Goal: Contribute content: Add original content to the website for others to see

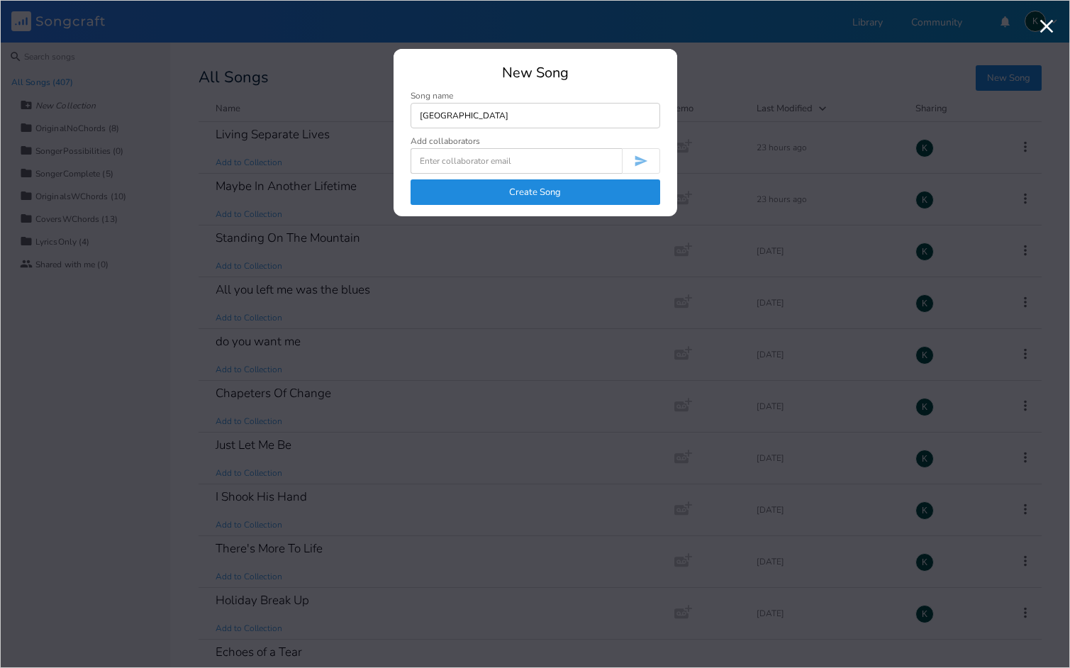
type input "[GEOGRAPHIC_DATA]"
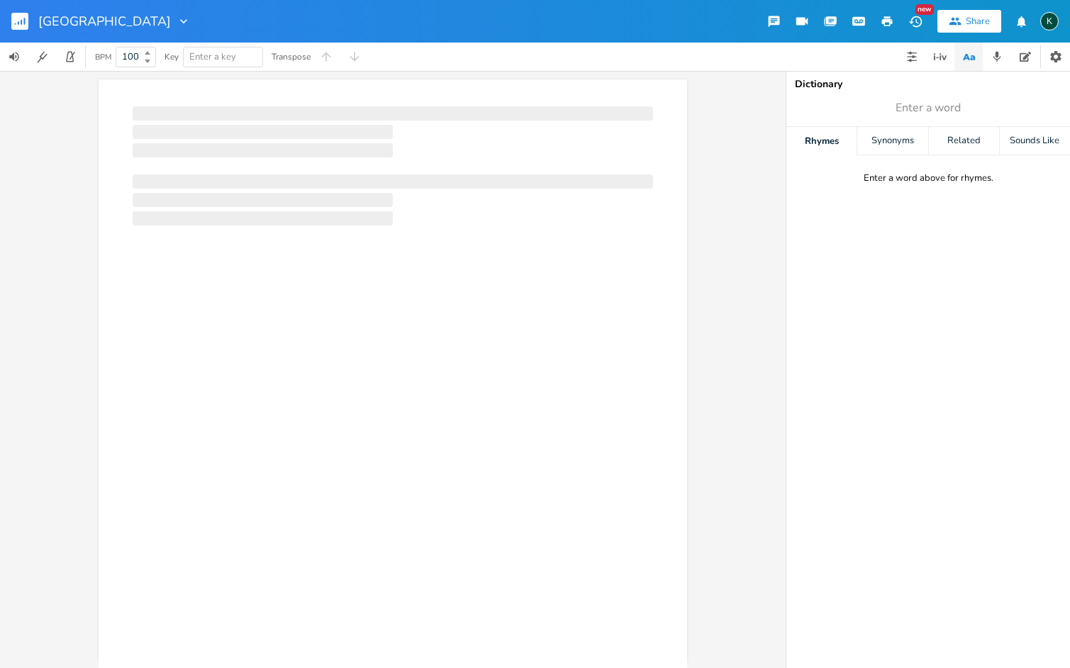
scroll to position [0, 1]
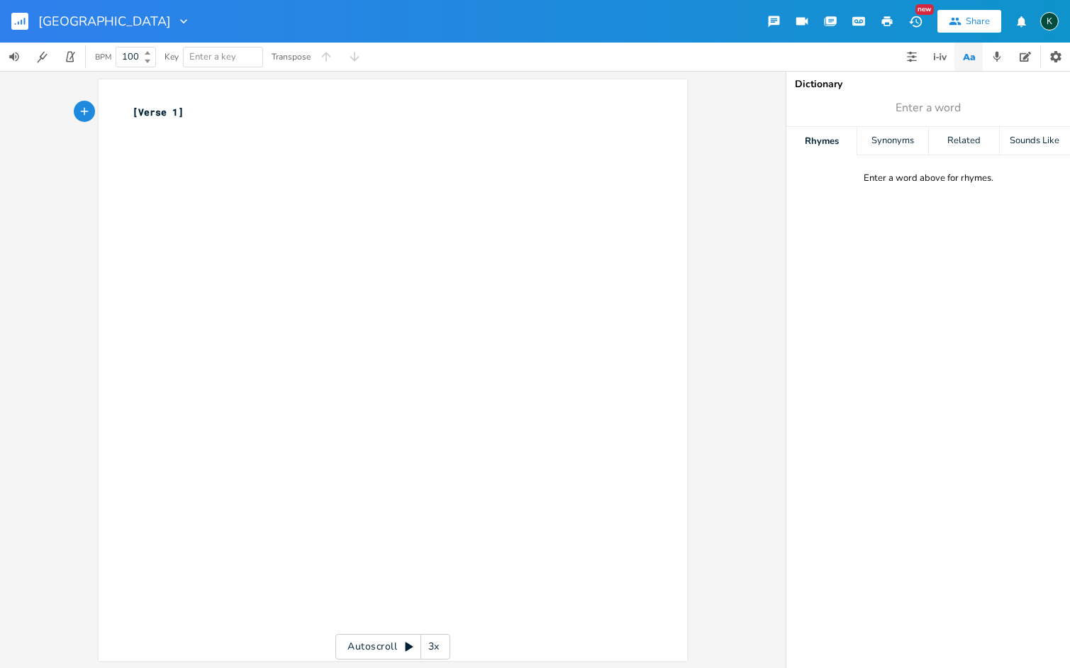
click at [608, 169] on div "xxxxxxxxxx [Verse 1] ​" at bounding box center [404, 383] width 548 height 563
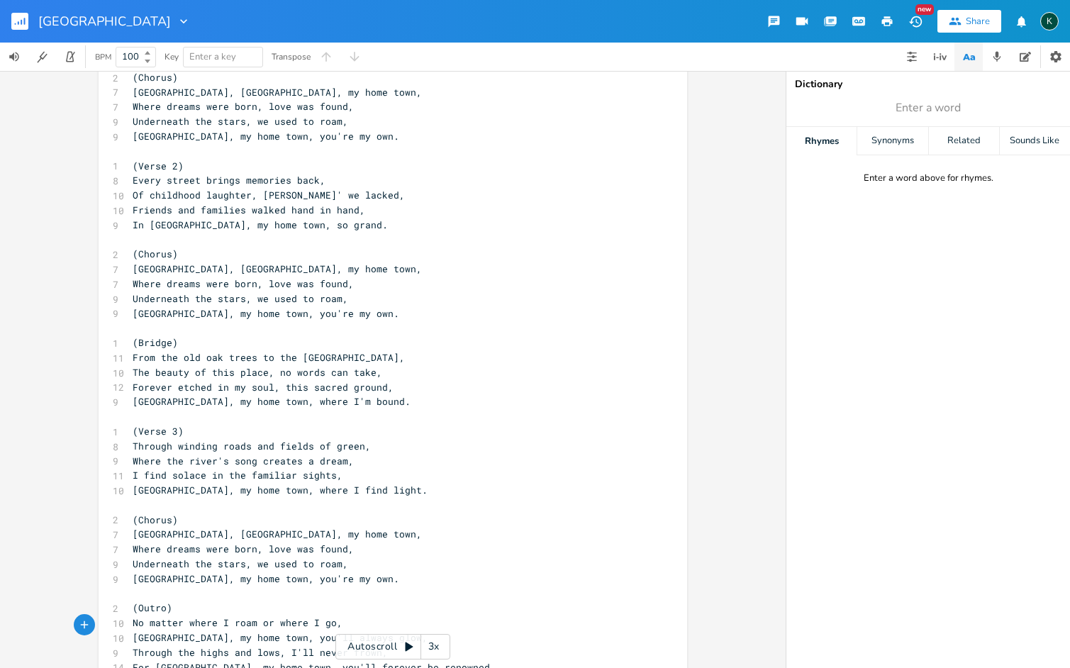
scroll to position [0, 0]
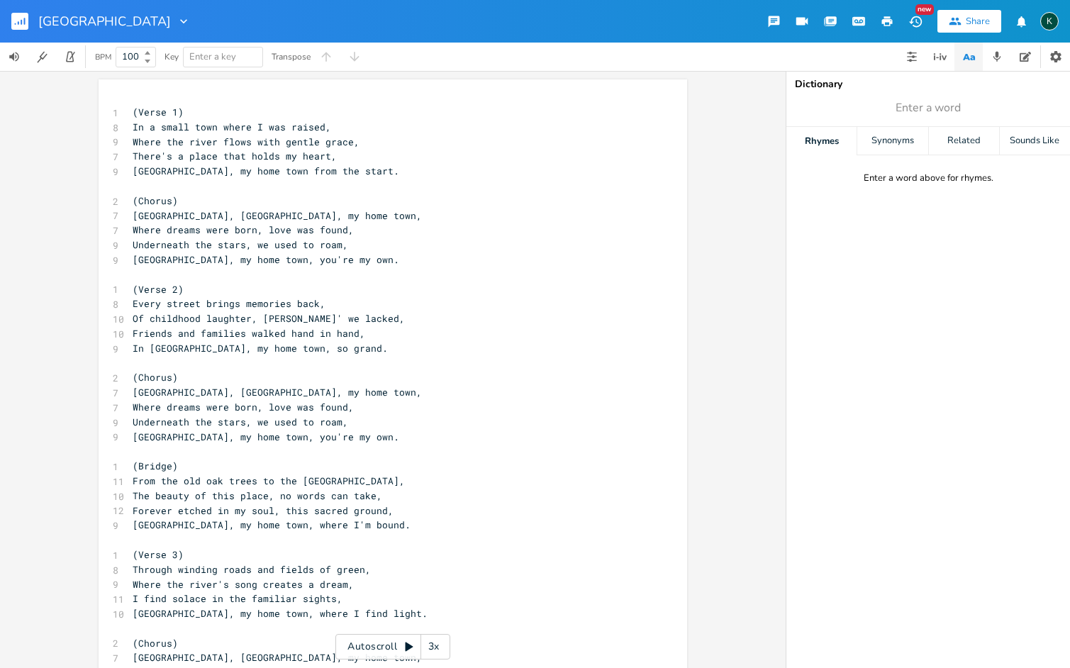
click at [130, 113] on pre "(Verse 1)" at bounding box center [386, 112] width 512 height 15
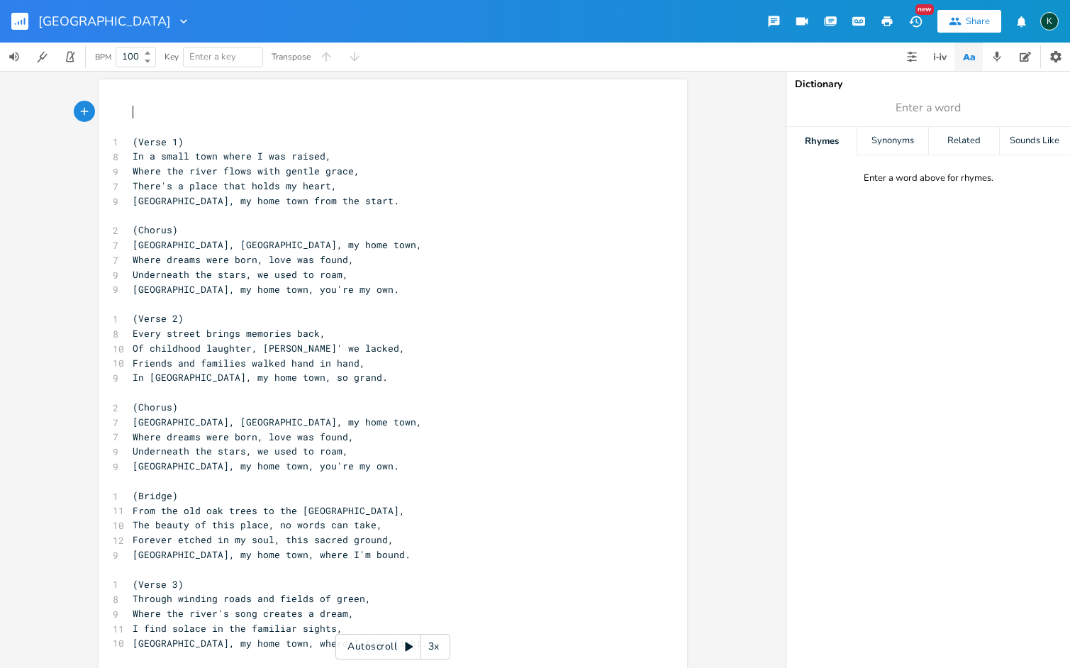
click at [133, 117] on pre "​" at bounding box center [386, 112] width 512 height 15
type textarea "Ev"
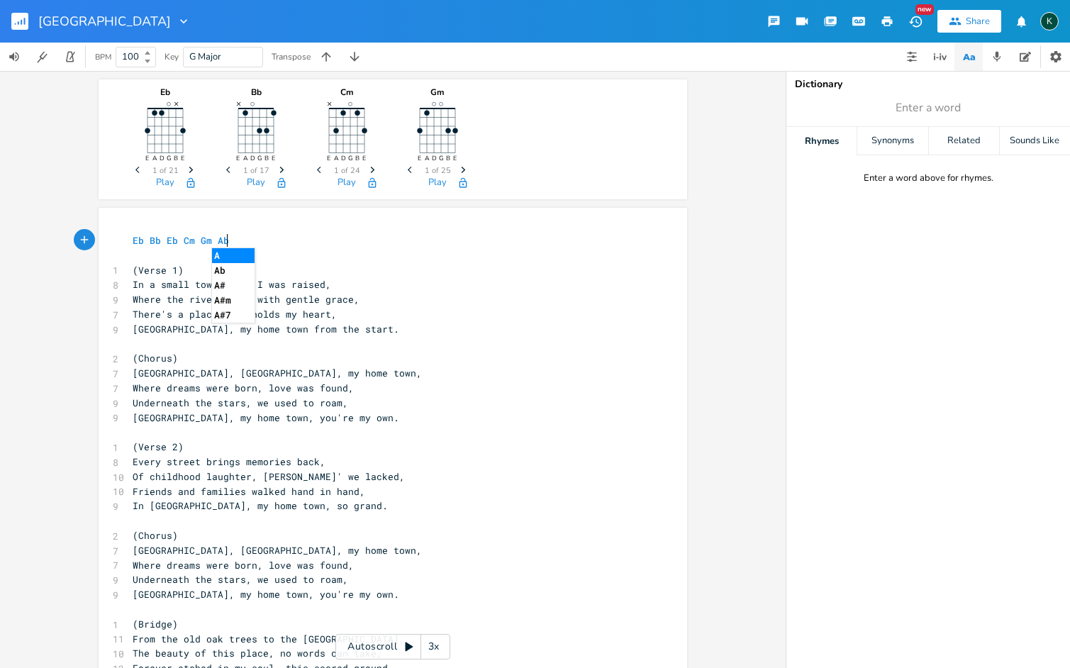
scroll to position [0, 67]
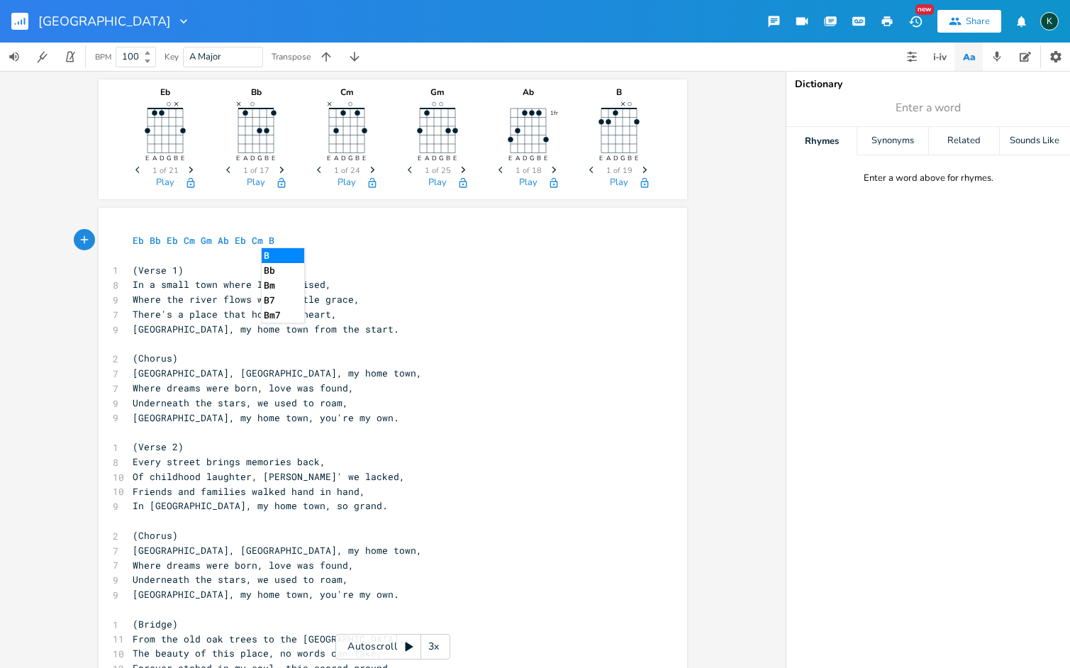
type textarea "b Bb Eb Cm Gm Ab Eb Cm Bb"
type textarea "eb"
type textarea "Eb"
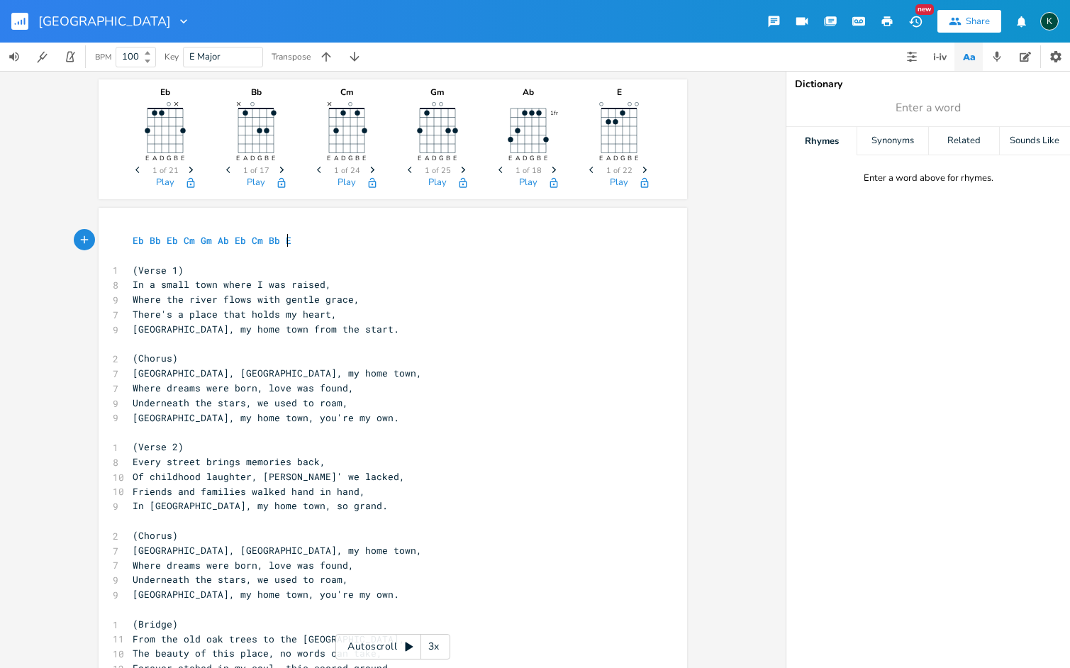
scroll to position [0, 9]
click at [177, 355] on pre "(Chorus)" at bounding box center [386, 358] width 512 height 15
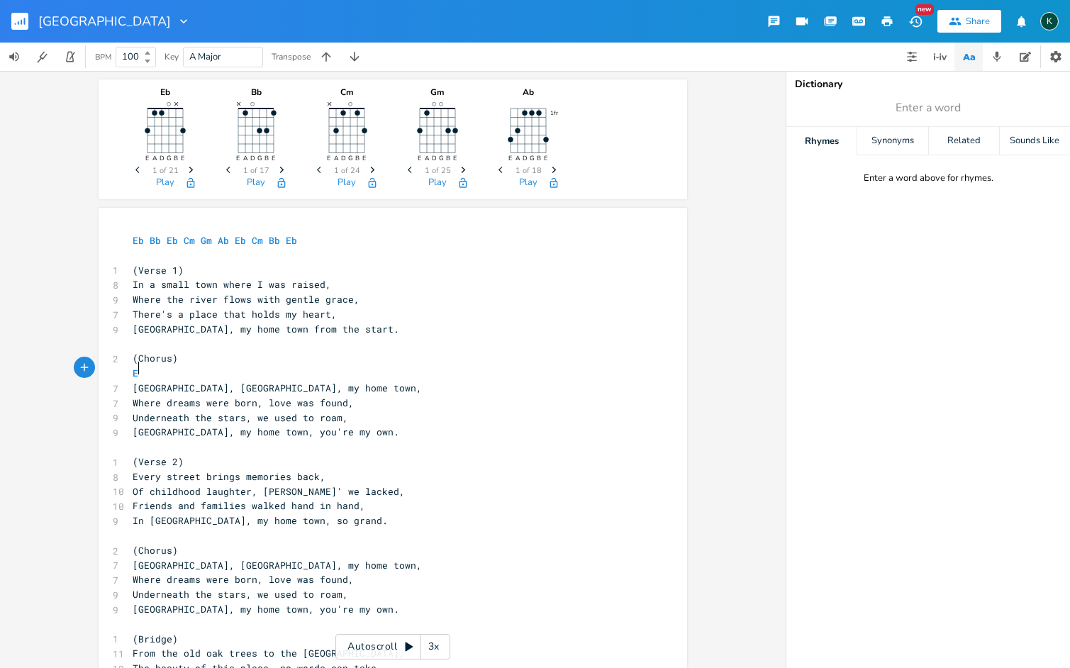
type textarea "Eb"
click at [260, 369] on pre "Eb" at bounding box center [386, 373] width 512 height 15
click at [253, 381] on pre "[GEOGRAPHIC_DATA], [GEOGRAPHIC_DATA], my home town," at bounding box center [386, 388] width 512 height 15
click at [241, 357] on pre "(Chorus)" at bounding box center [386, 358] width 512 height 15
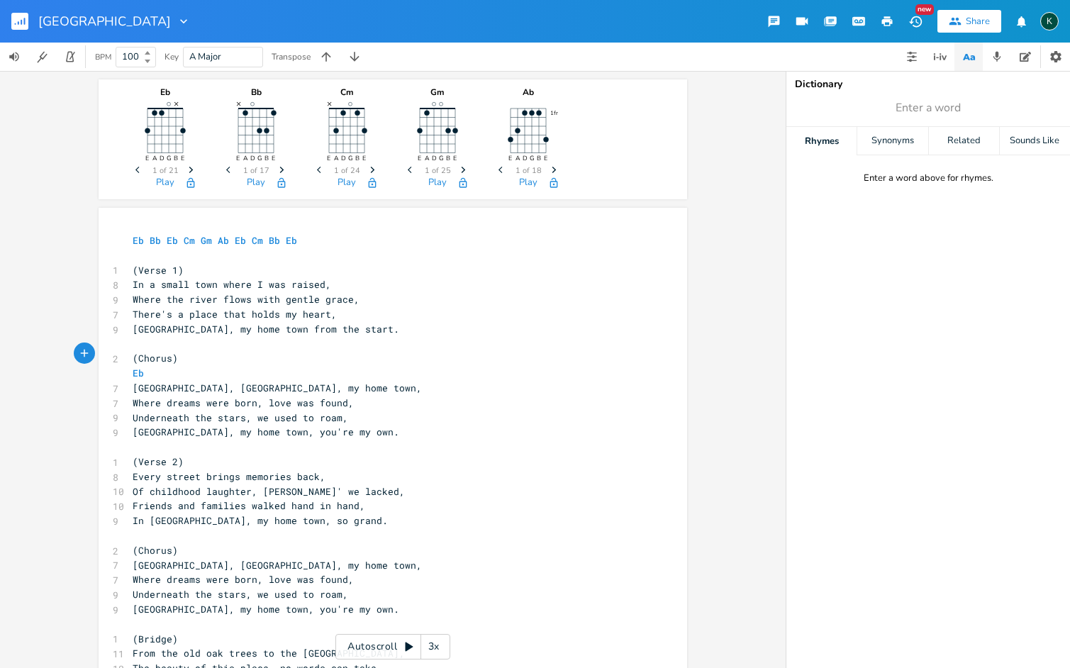
click at [260, 367] on pre "Eb" at bounding box center [386, 373] width 512 height 15
type textarea "B n"
type textarea "b"
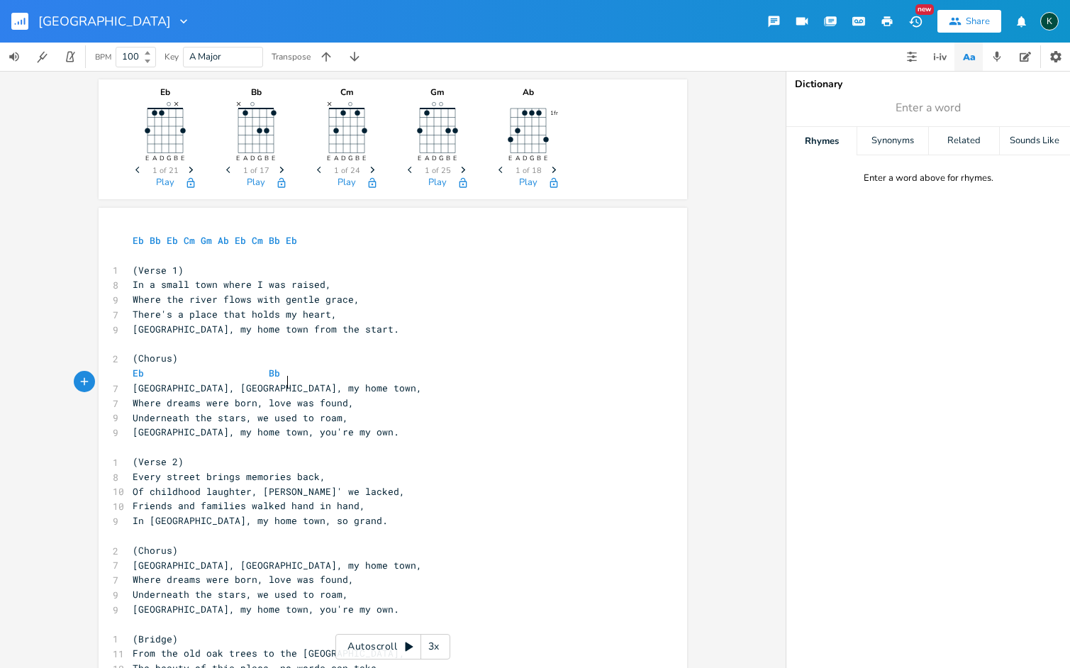
click at [340, 381] on pre "[GEOGRAPHIC_DATA], [GEOGRAPHIC_DATA], my home town," at bounding box center [386, 388] width 512 height 15
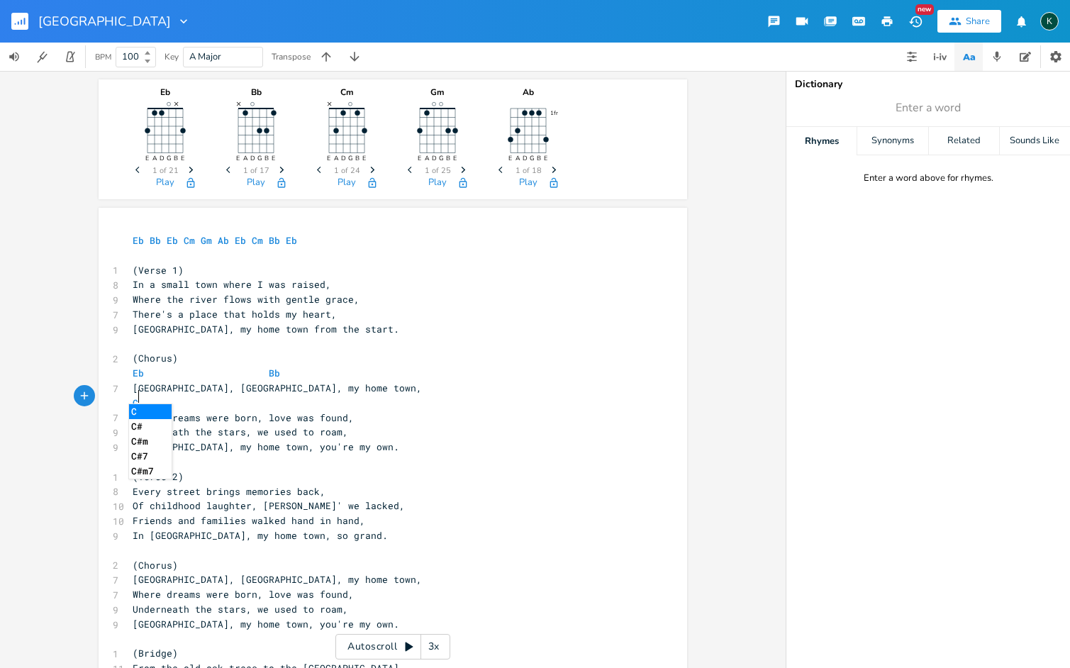
type textarea "Cm"
click at [252, 403] on pre "Cm" at bounding box center [386, 403] width 512 height 15
type textarea "ab"
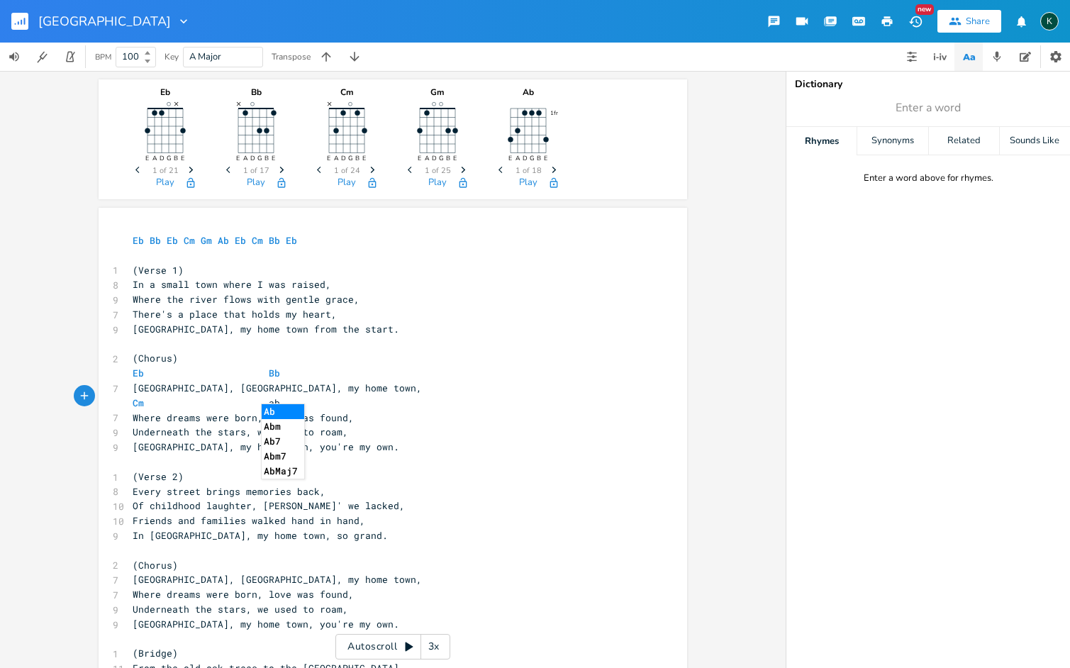
click at [285, 408] on li "Ab" at bounding box center [283, 411] width 43 height 15
click at [358, 415] on pre "Where dreams were born, love was found," at bounding box center [386, 418] width 512 height 15
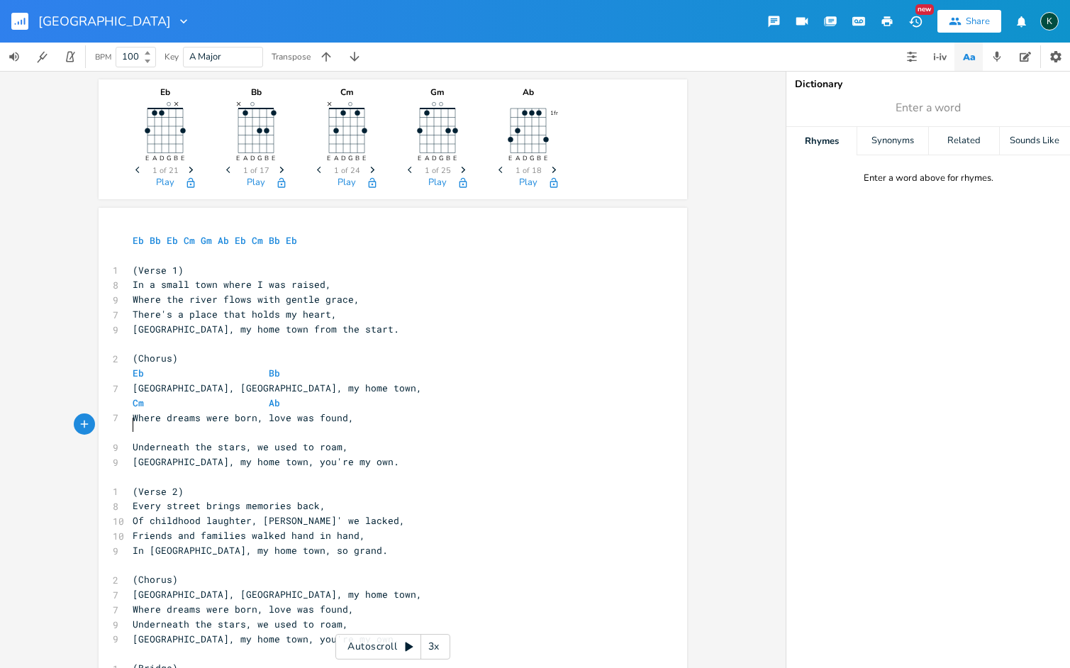
click at [135, 425] on span at bounding box center [144, 432] width 23 height 15
type textarea "rn"
type textarea "Eb Bb. Ab Bvb"
type textarea "b"
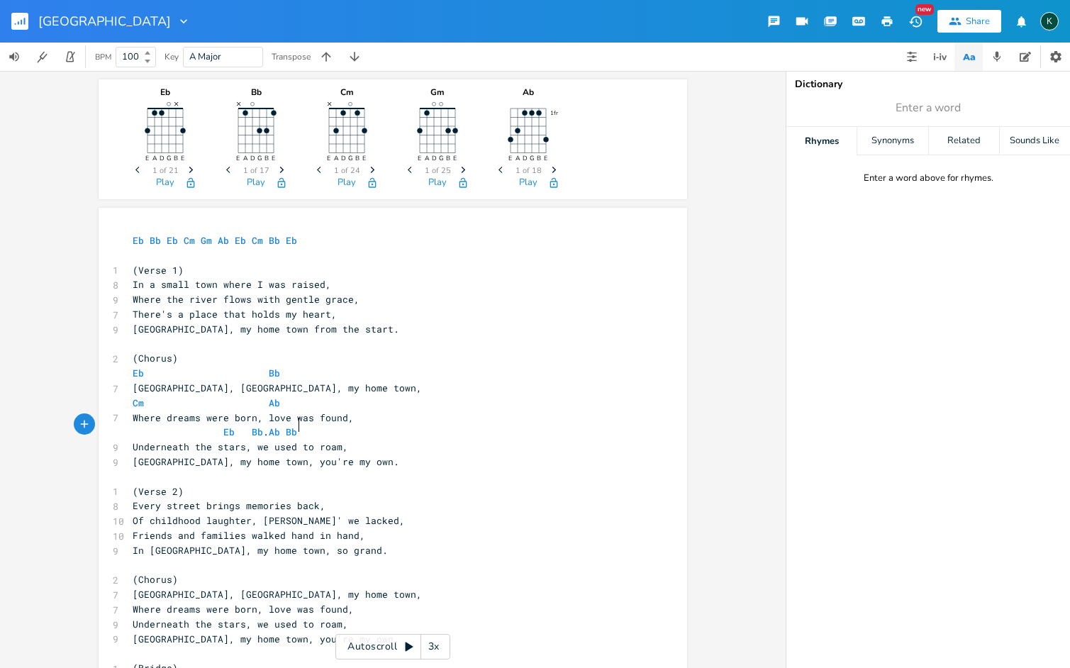
scroll to position [0, 6]
click at [355, 441] on pre "Underneath the stars, we used to roam," at bounding box center [386, 447] width 512 height 15
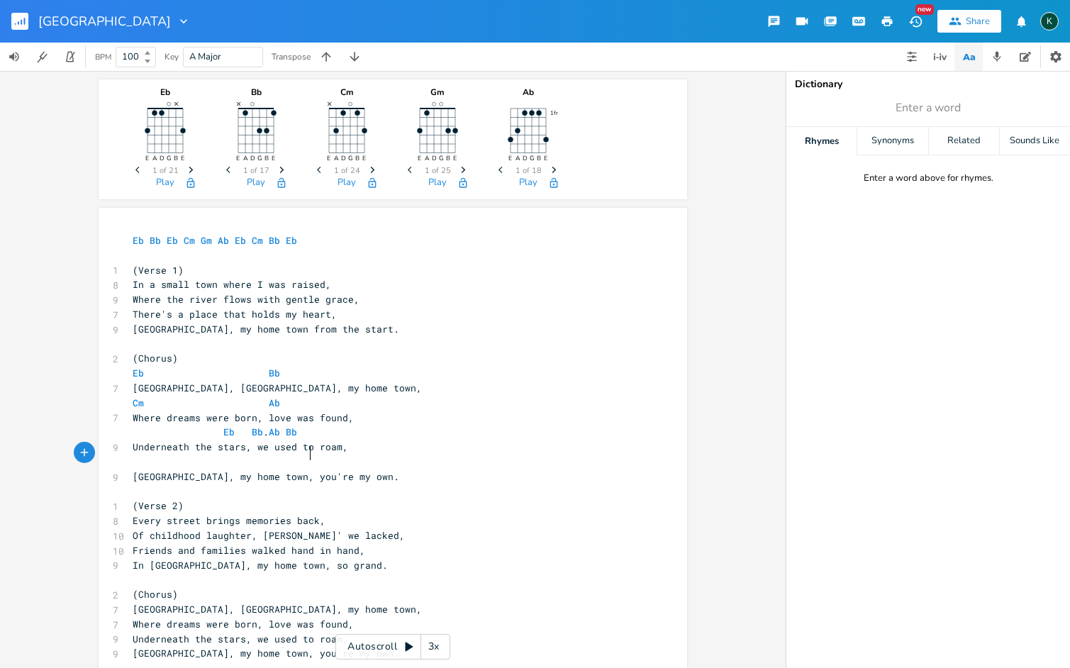
type textarea "e"
type textarea "Eb"
click at [886, 22] on icon "button" at bounding box center [887, 21] width 11 height 10
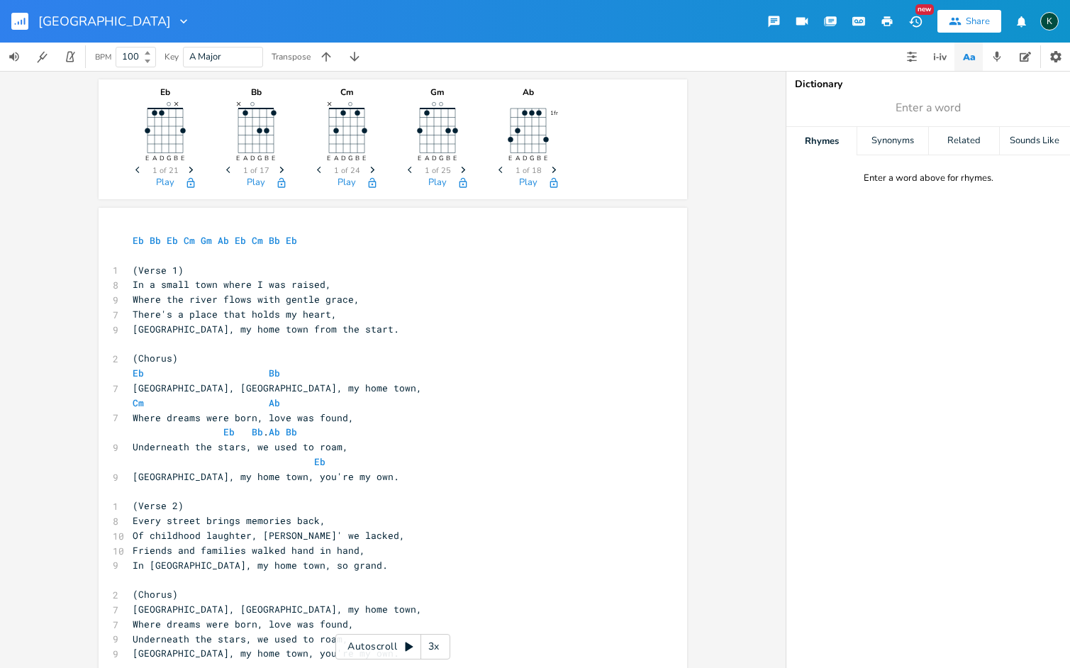
click at [189, 172] on icon "button" at bounding box center [191, 170] width 4 height 6
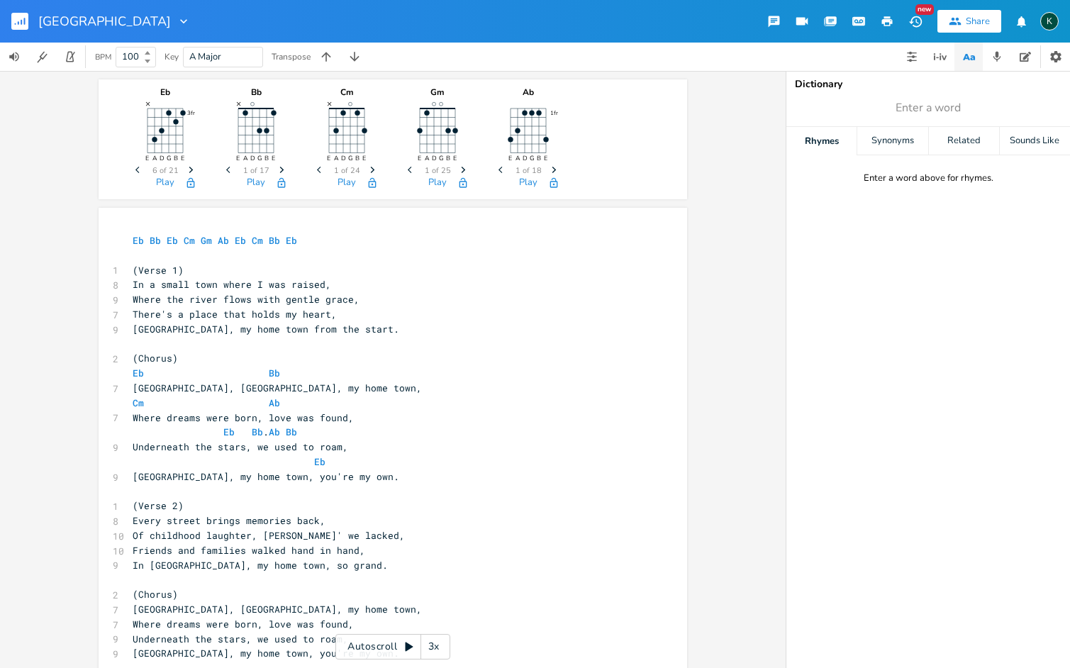
click at [189, 172] on icon "button" at bounding box center [191, 170] width 4 height 6
